Goal: Information Seeking & Learning: Find specific fact

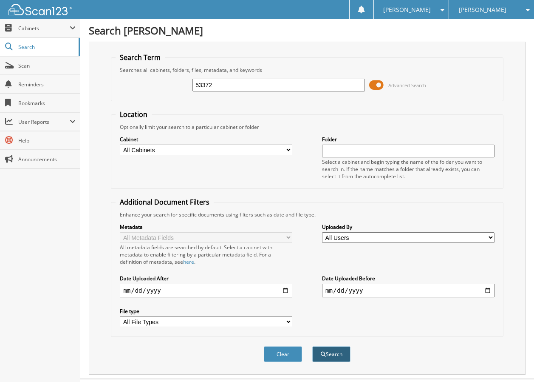
type input "53372"
click at [332, 354] on button "Search" at bounding box center [331, 354] width 38 height 16
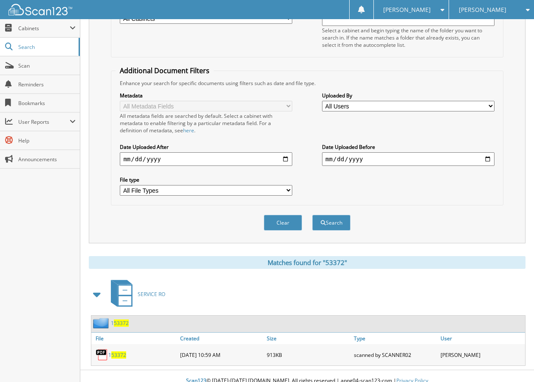
scroll to position [141, 0]
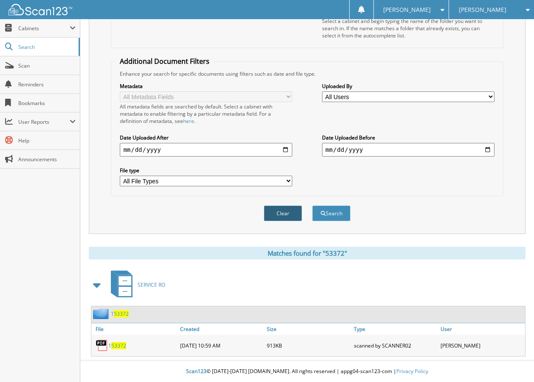
click at [281, 212] on button "Clear" at bounding box center [283, 213] width 38 height 16
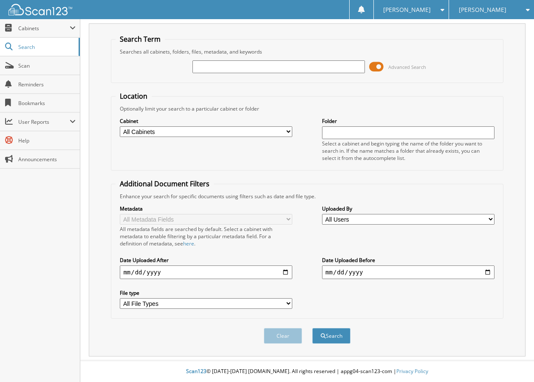
scroll to position [19, 0]
